Goal: Check status

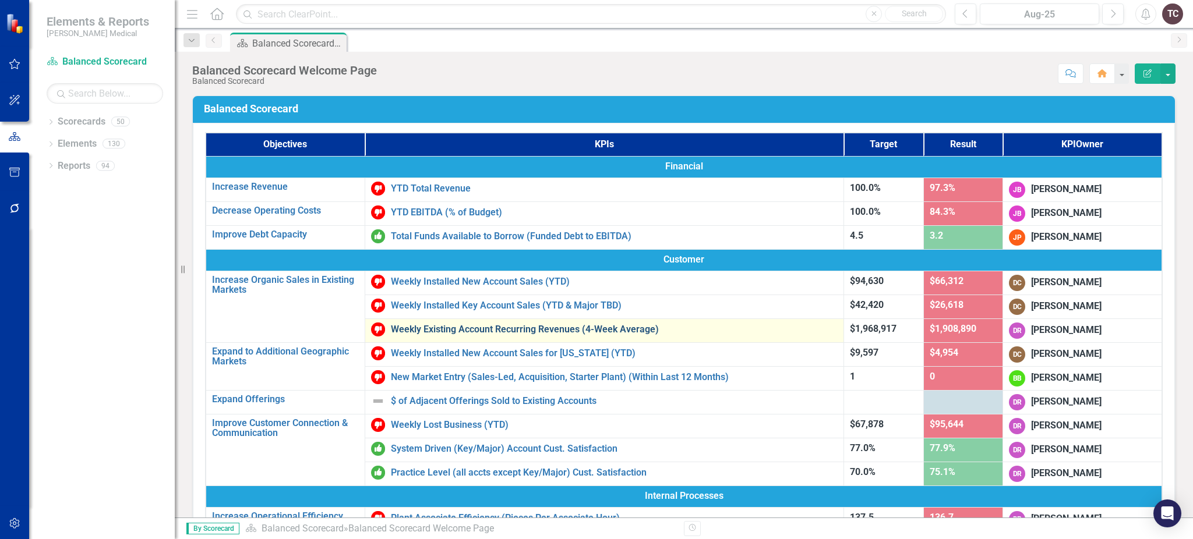
click at [616, 333] on link "Weekly Existing Account Recurring Revenues (4-Week Average)" at bounding box center [614, 329] width 447 height 10
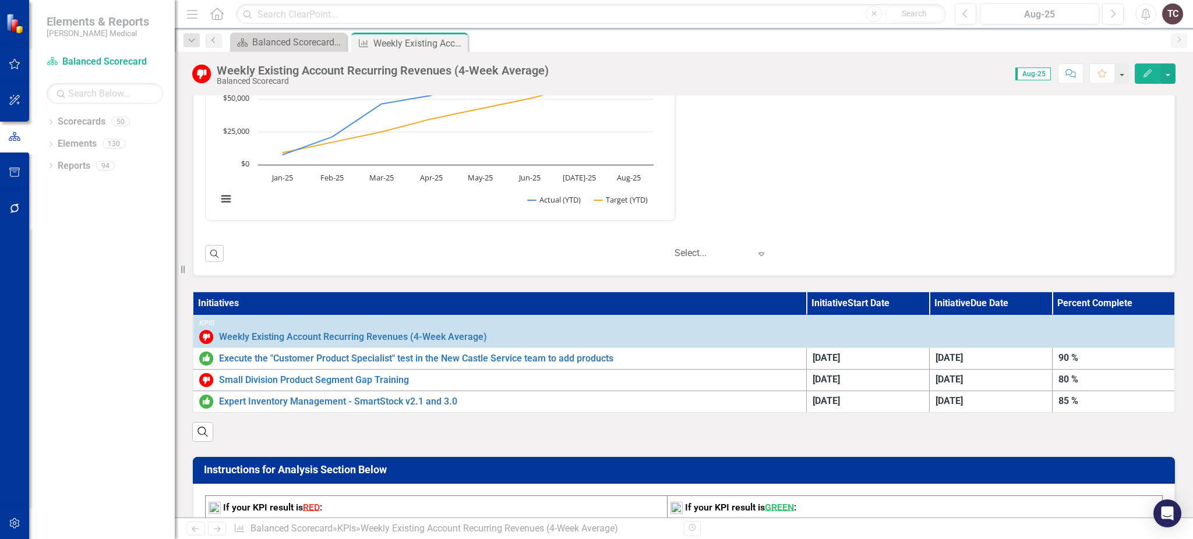
scroll to position [494, 0]
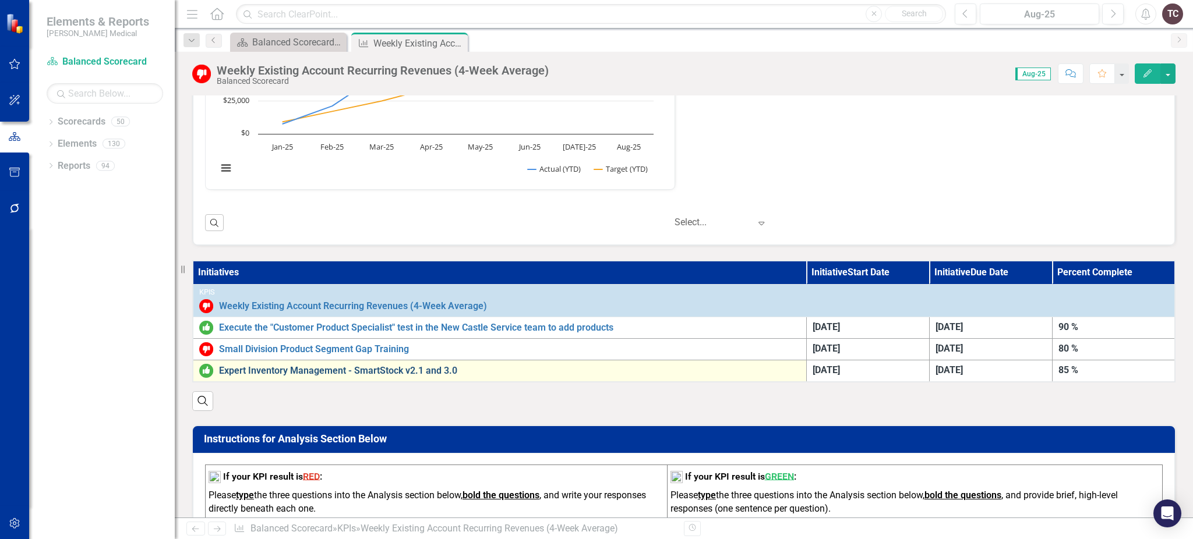
click at [239, 370] on link "Expert Inventory Management - SmartStock v2.1 and 3.0" at bounding box center [509, 371] width 581 height 10
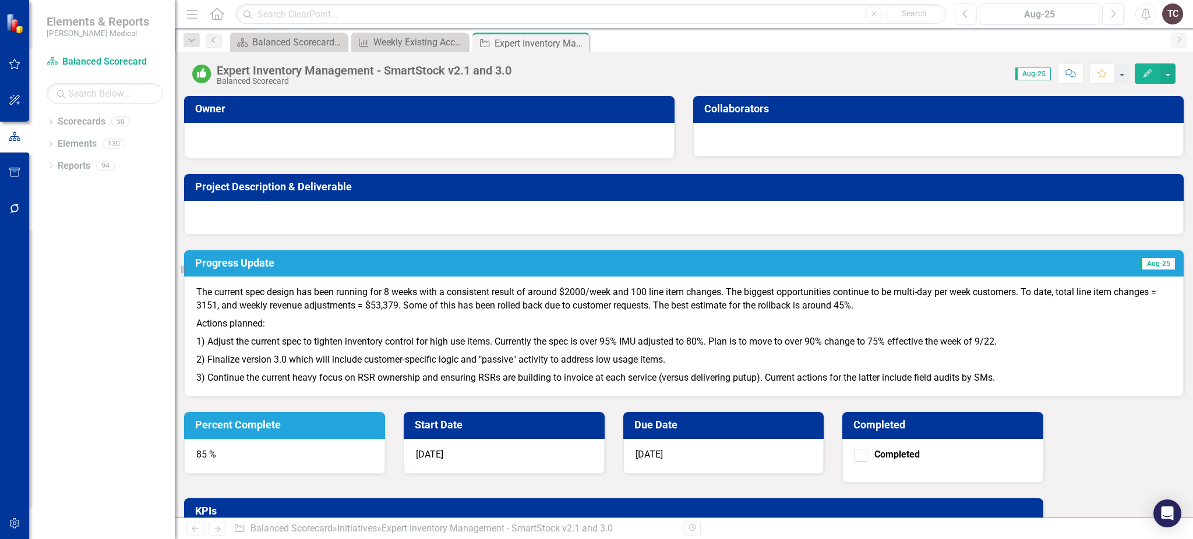
click at [635, 369] on p "2) Finalize version 3.0 which will include customer-specific logic and "passive…" at bounding box center [683, 360] width 975 height 18
click at [866, 258] on td "Aug-25" at bounding box center [1021, 265] width 310 height 20
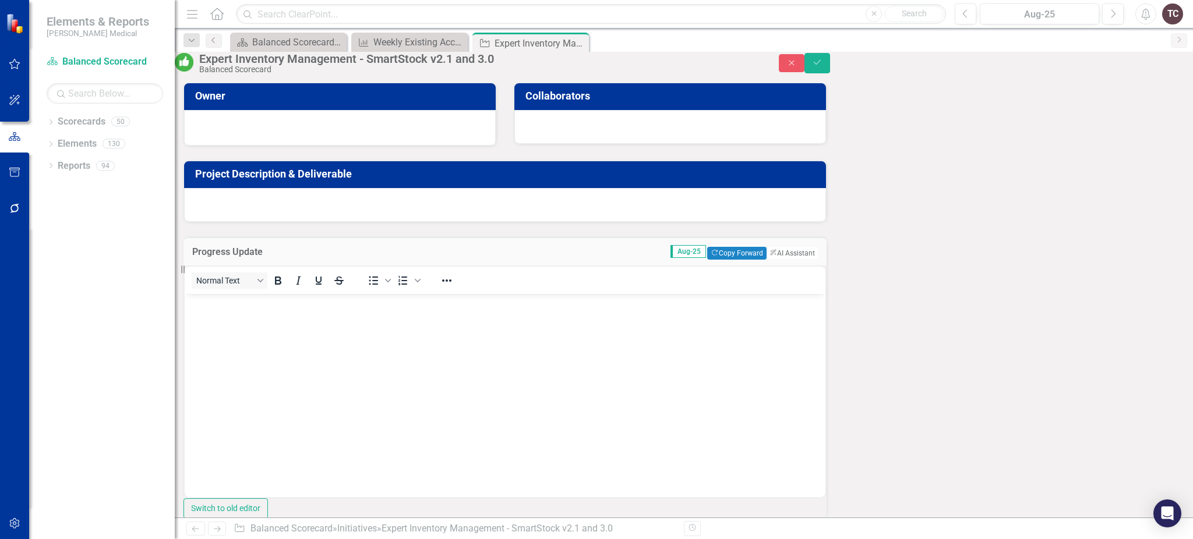
click at [998, 342] on div "Owner Collaborators Project Description & Deliverable Progress Update Aug-25 Co…" at bounding box center [683, 426] width 1001 height 716
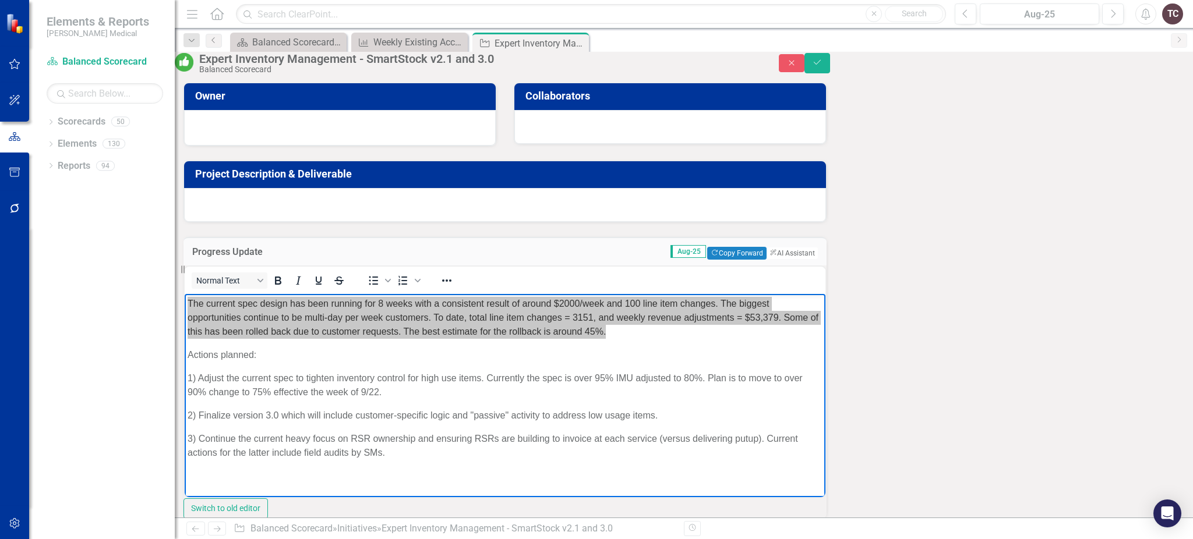
click at [708, 33] on div "Scorecard Balanced Scorecard Welcome Page Close KPI Weekly Existing Account Rec…" at bounding box center [696, 42] width 937 height 19
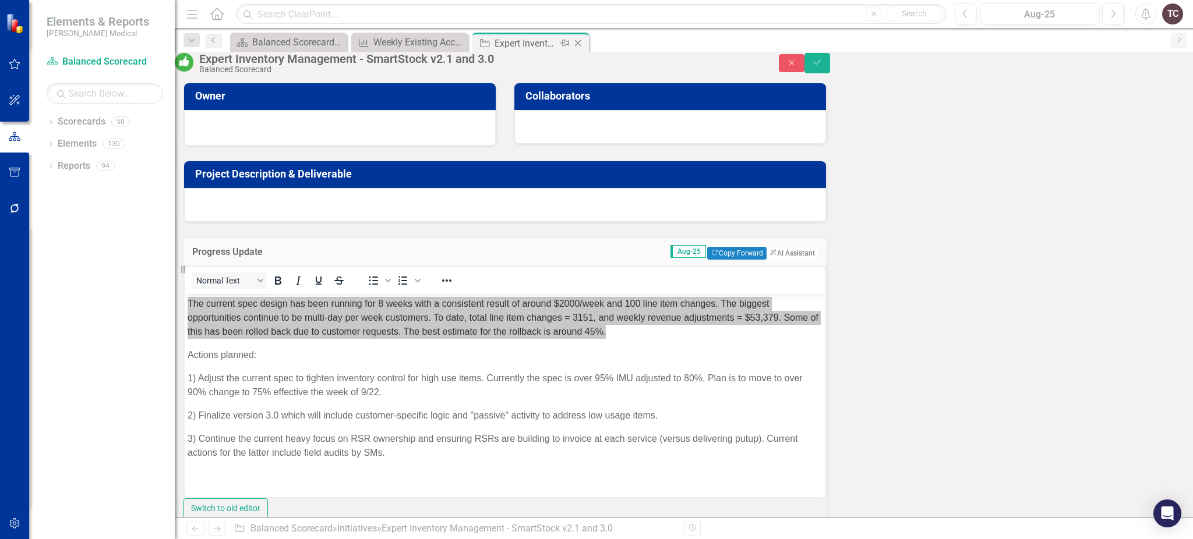
click at [580, 45] on icon "Close" at bounding box center [578, 42] width 12 height 9
